Goal: Task Accomplishment & Management: Manage account settings

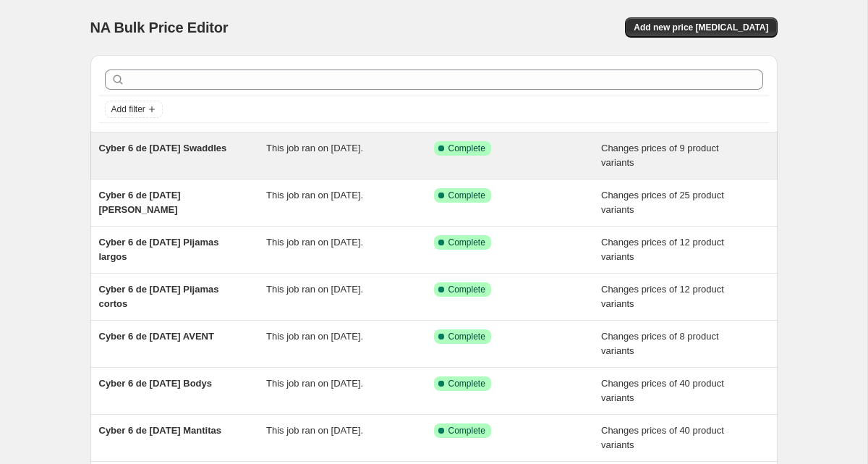
click at [211, 167] on div "Cyber 6 de [DATE] Swaddles" at bounding box center [183, 155] width 168 height 29
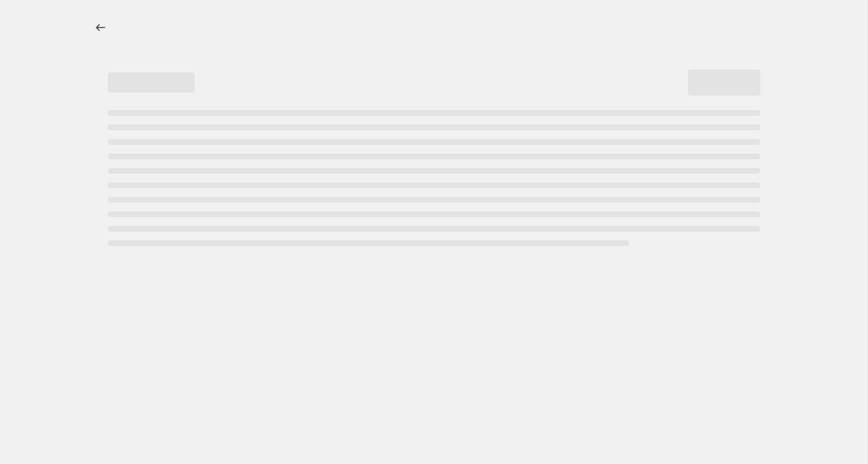
select select "collection"
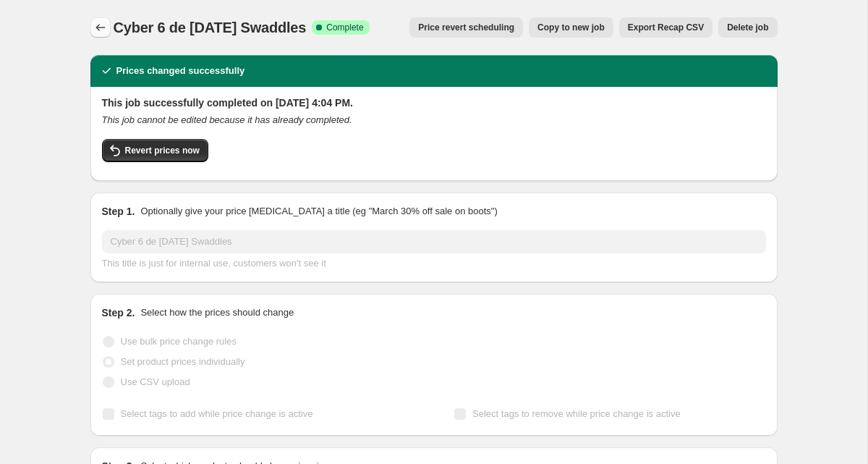
click at [94, 21] on icon "Price change jobs" at bounding box center [100, 27] width 14 height 14
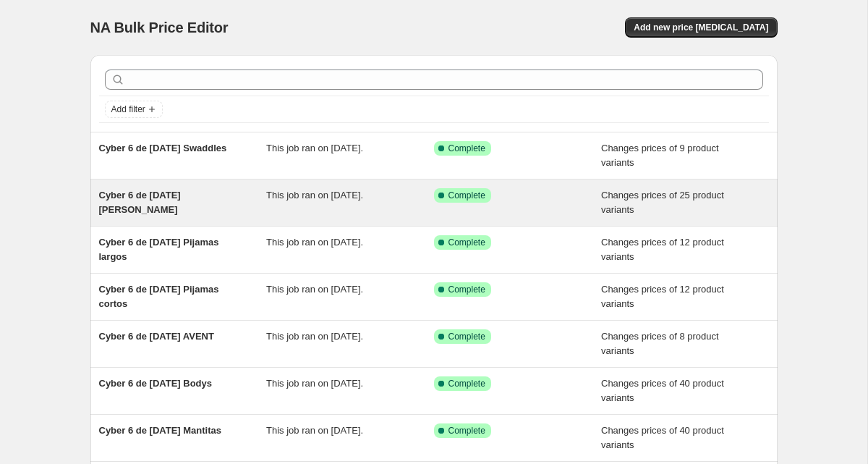
click at [181, 191] on span "Cyber 6 de [DATE] [PERSON_NAME]" at bounding box center [140, 202] width 82 height 25
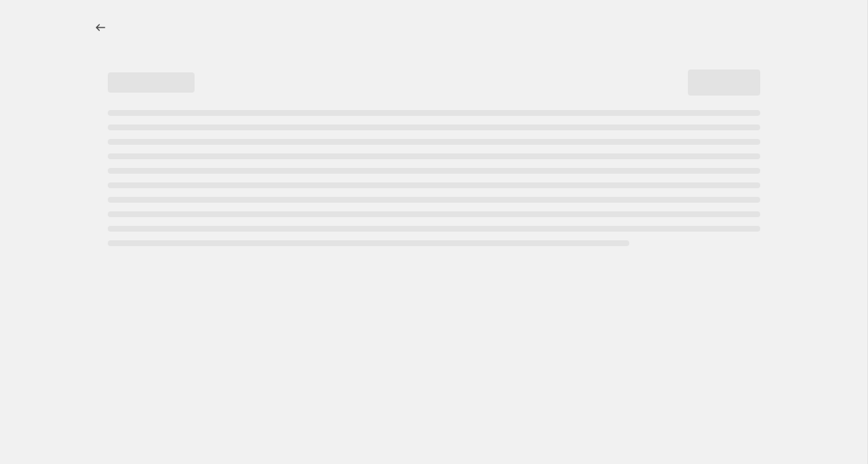
select select "collection"
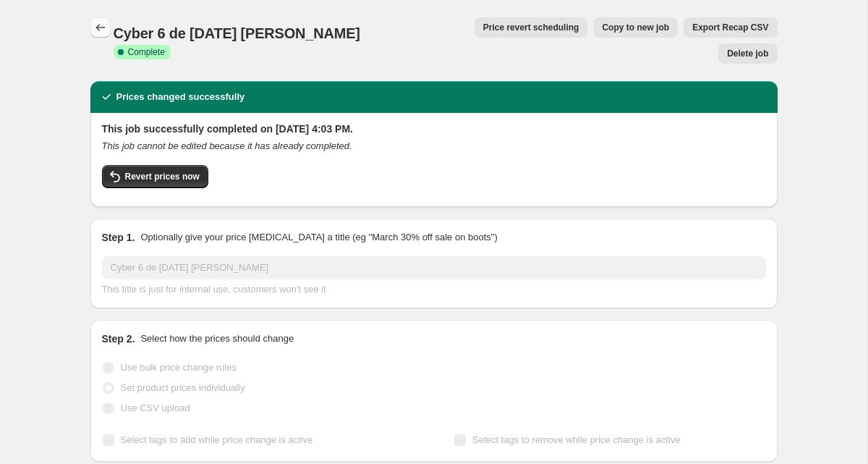
click at [90, 26] on button "Price change jobs" at bounding box center [100, 27] width 20 height 20
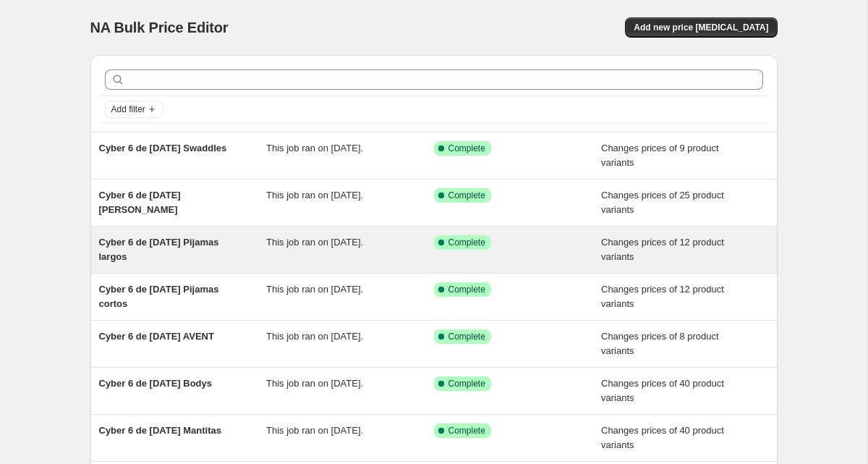
click at [176, 250] on div "Cyber 6 de [DATE] Pijamas largos" at bounding box center [183, 249] width 168 height 29
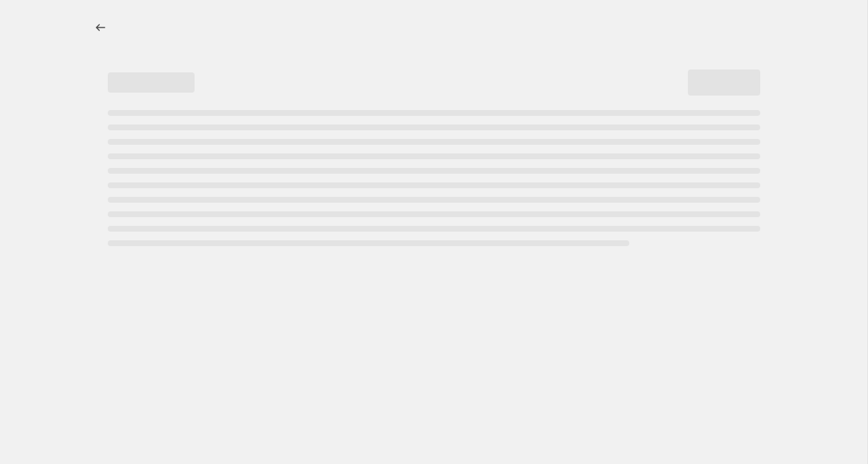
select select "collection"
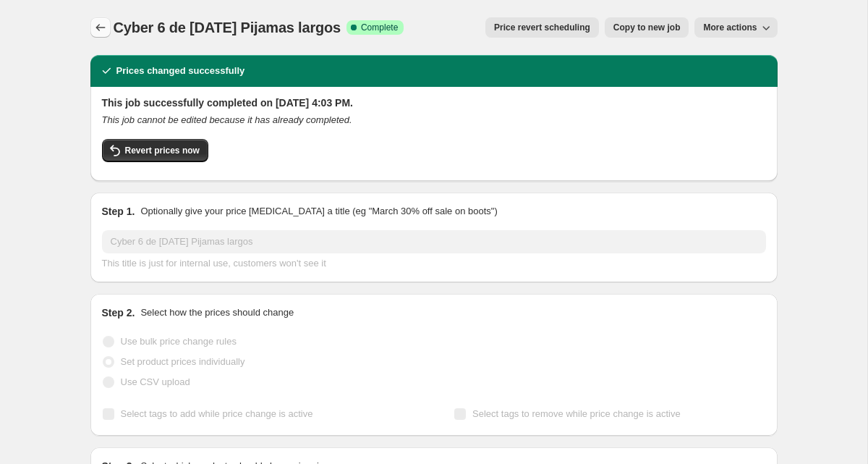
click at [104, 30] on icon "Price change jobs" at bounding box center [100, 27] width 14 height 14
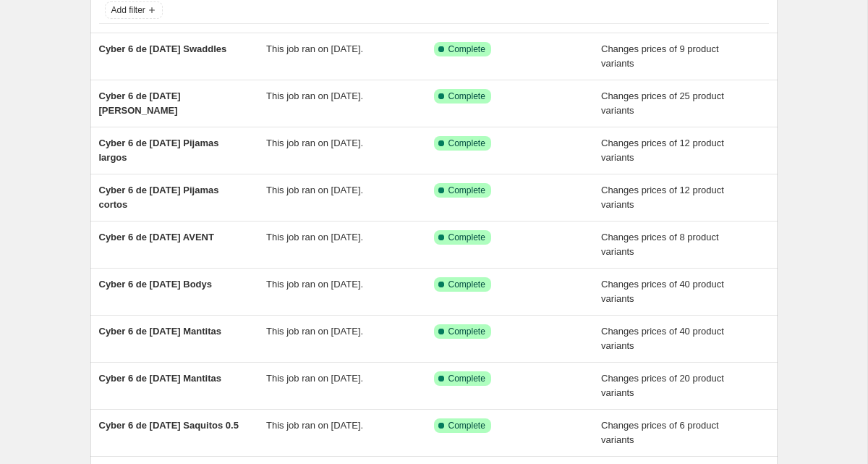
scroll to position [102, 0]
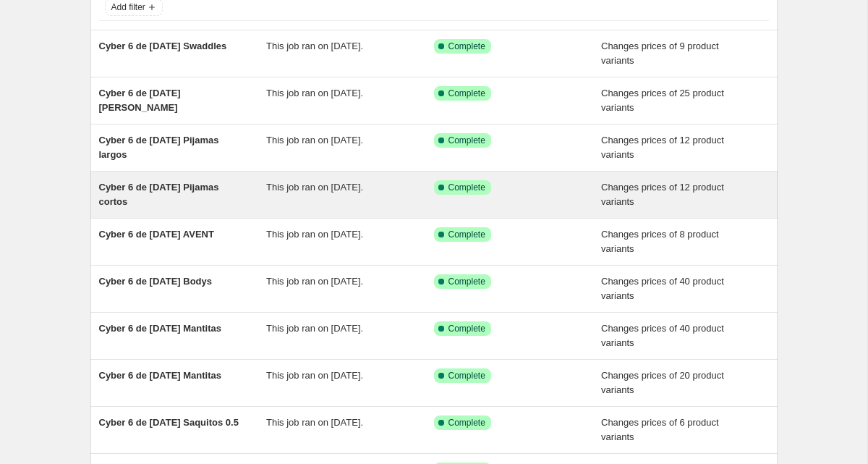
click at [158, 197] on div "Cyber 6 de [DATE] Pijamas cortos" at bounding box center [183, 194] width 168 height 29
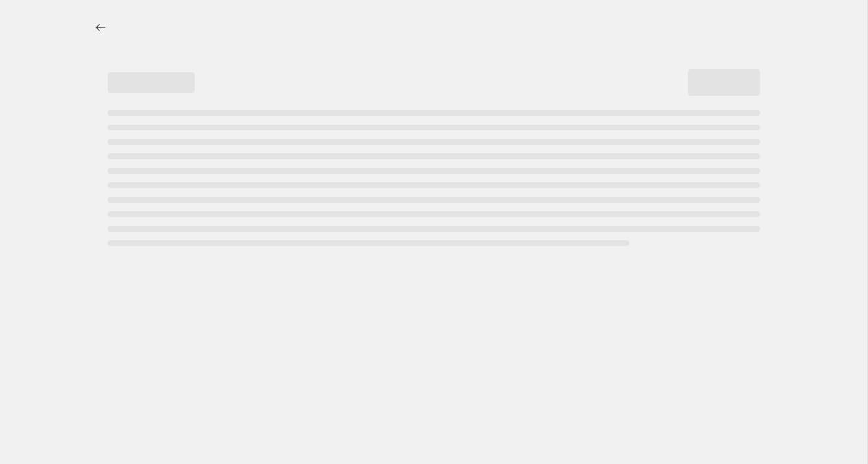
select select "collection"
